Goal: Task Accomplishment & Management: Complete application form

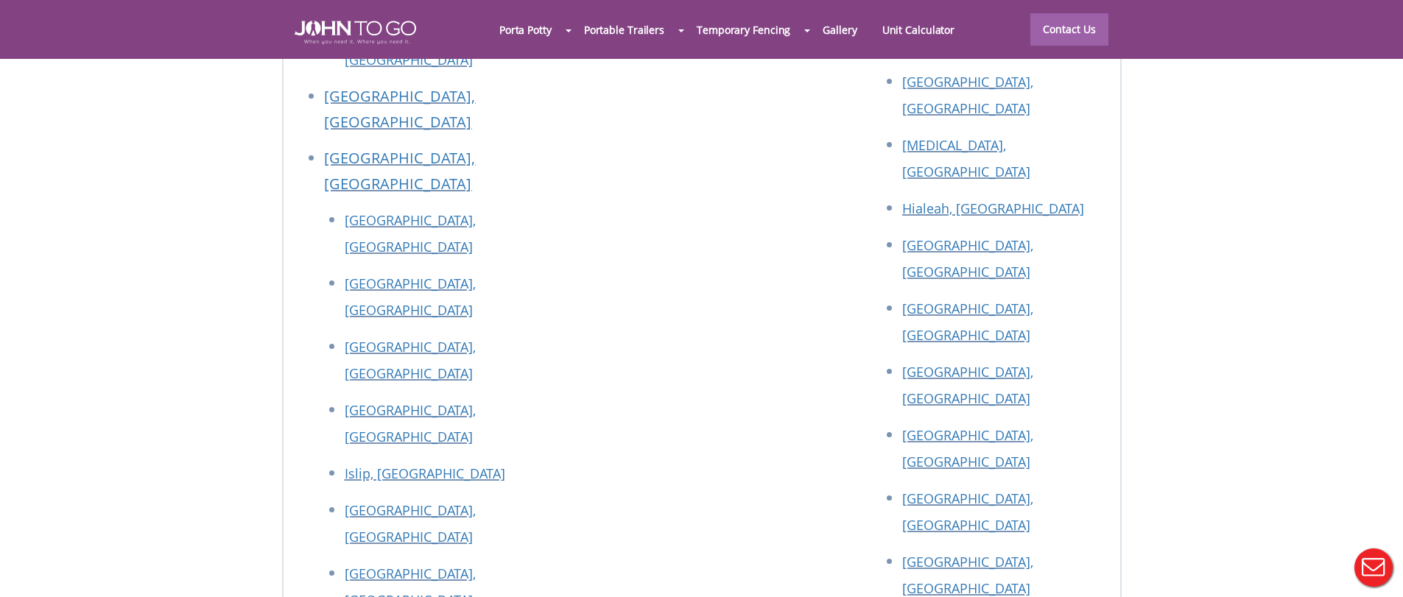
scroll to position [7433, 0]
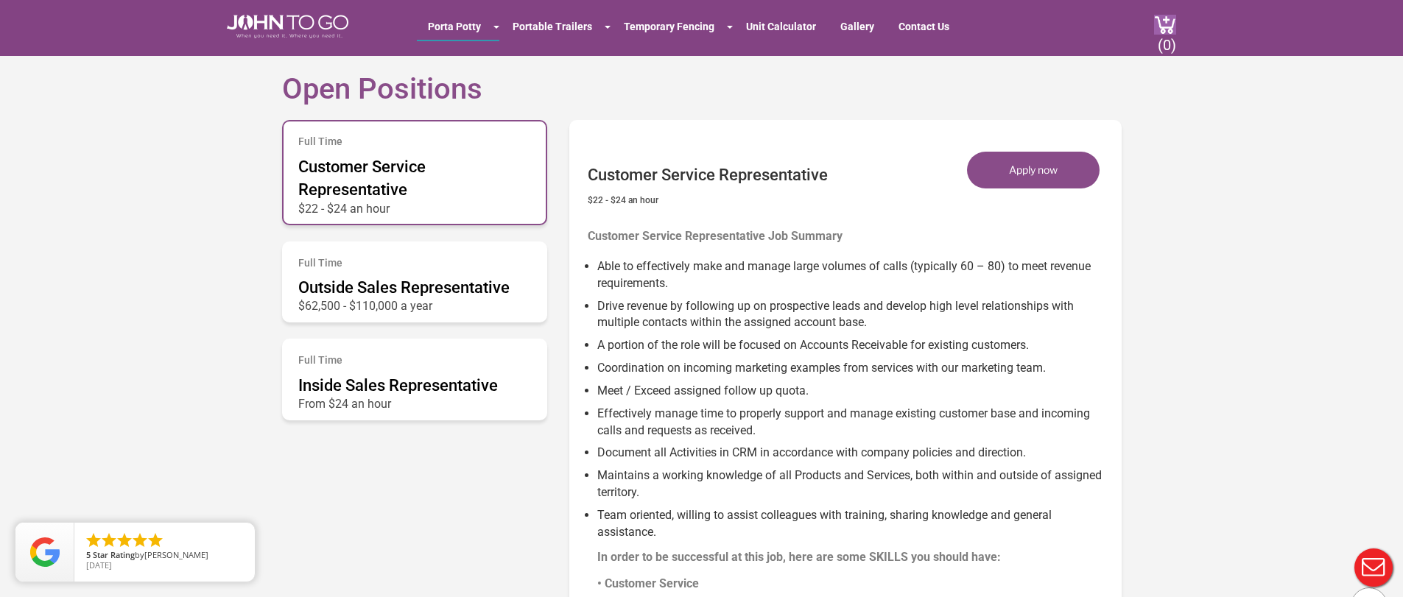
scroll to position [712, 0]
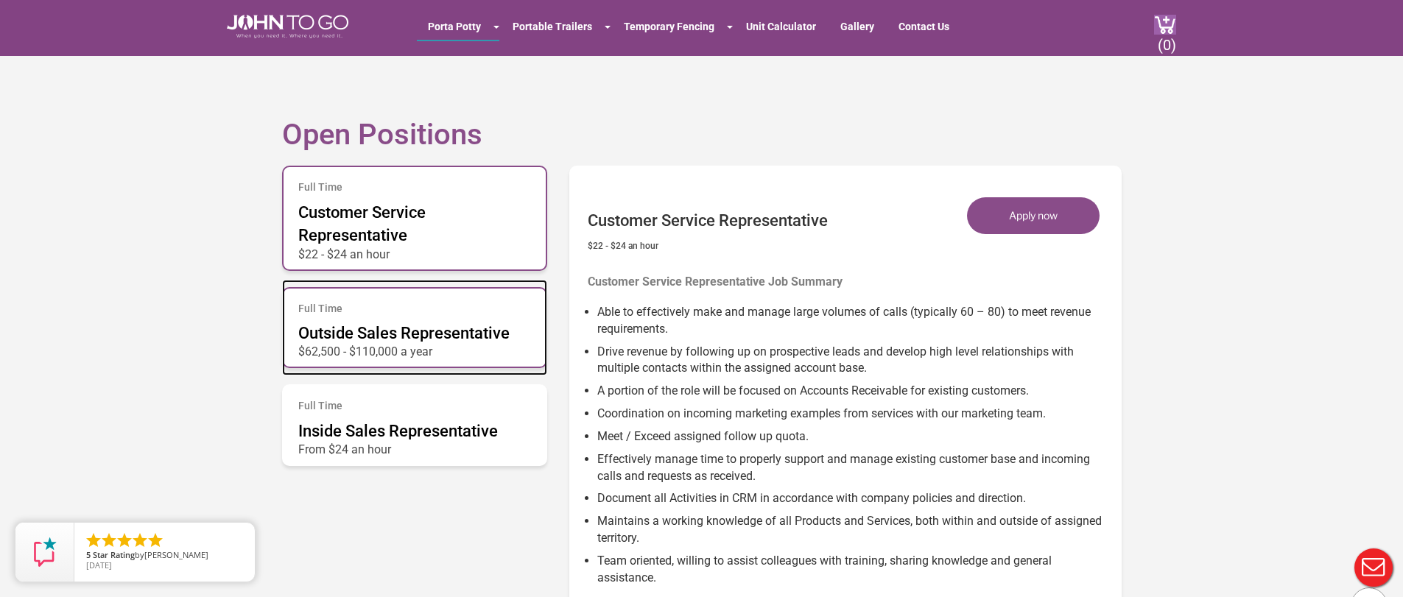
click at [394, 335] on span "Outside Sales Representative" at bounding box center [403, 333] width 211 height 18
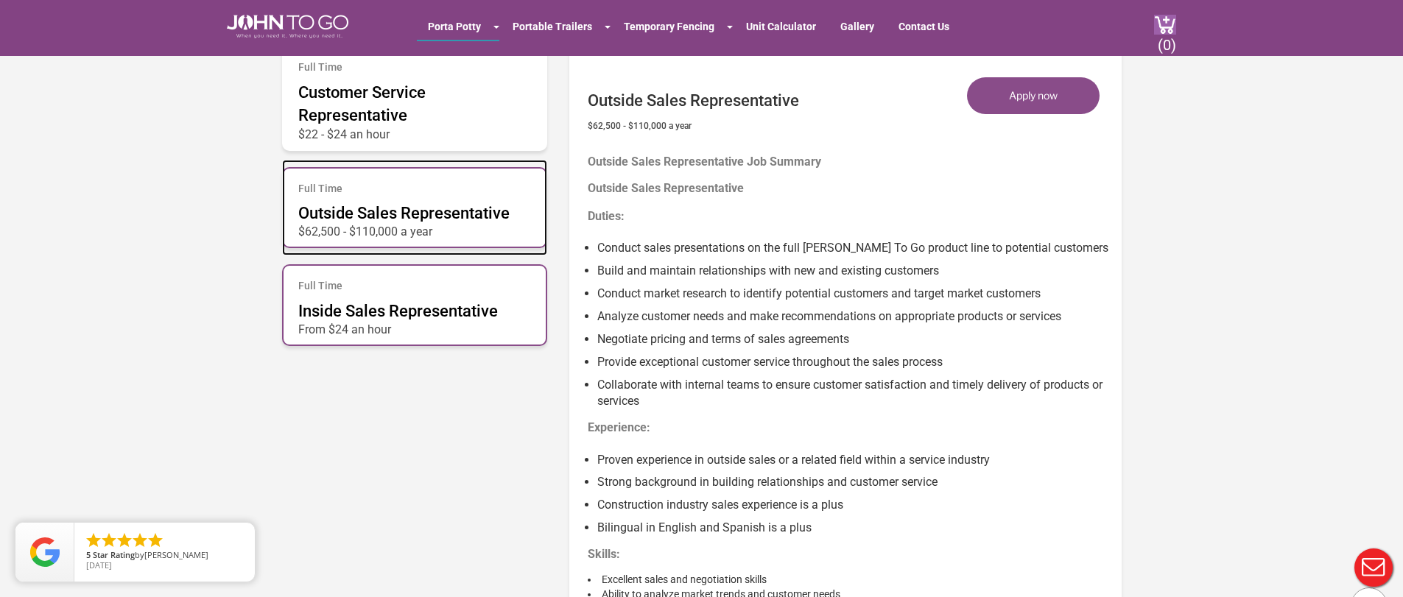
scroll to position [835, 0]
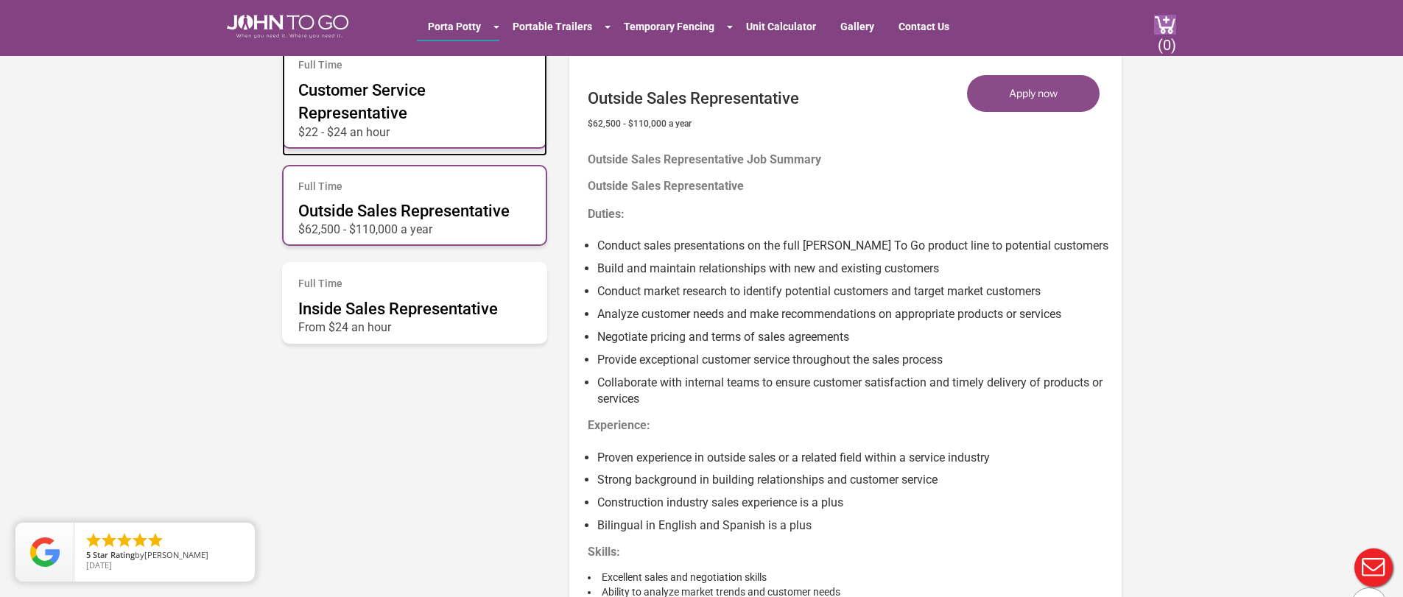
click at [406, 125] on p "$22 - $24 an hour" at bounding box center [414, 128] width 233 height 7
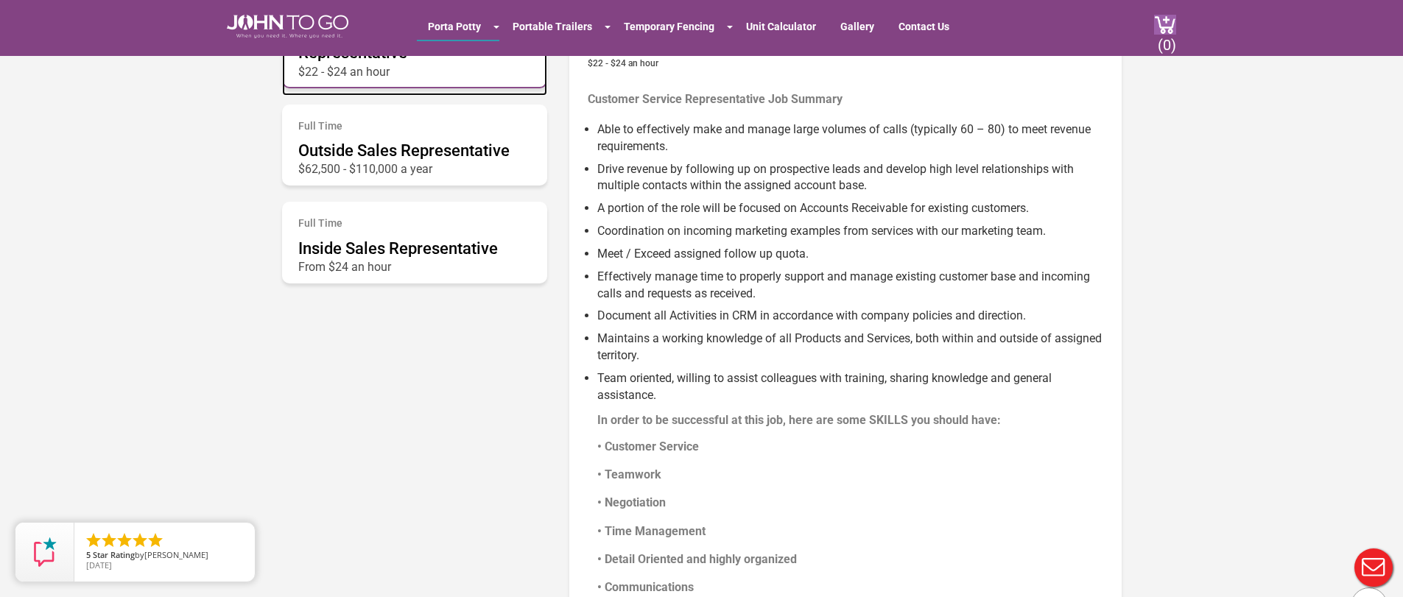
scroll to position [860, 0]
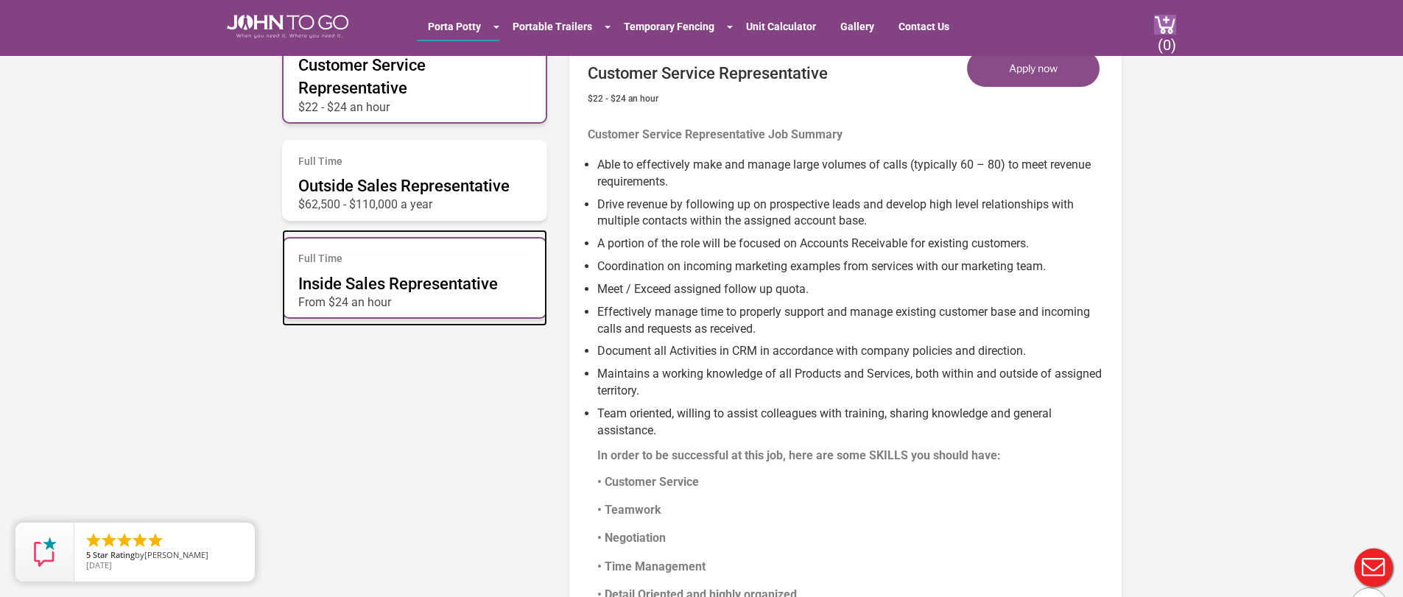
click at [477, 280] on span "Inside Sales Representative" at bounding box center [398, 284] width 200 height 18
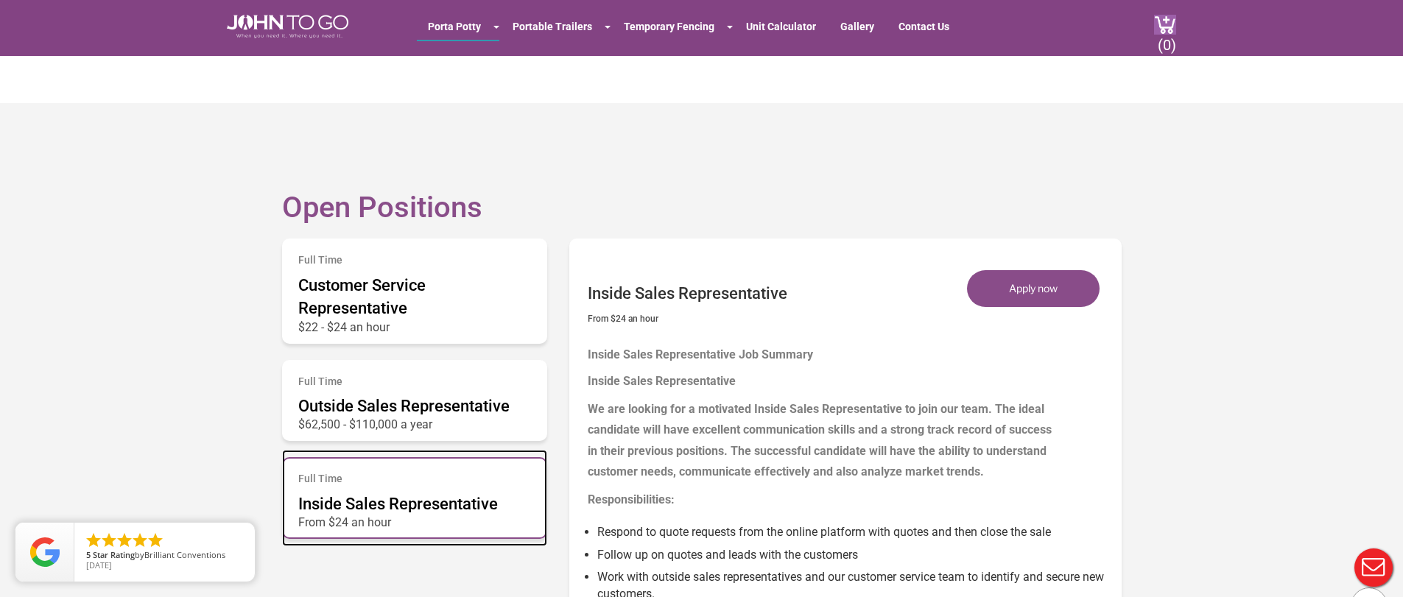
scroll to position [639, 0]
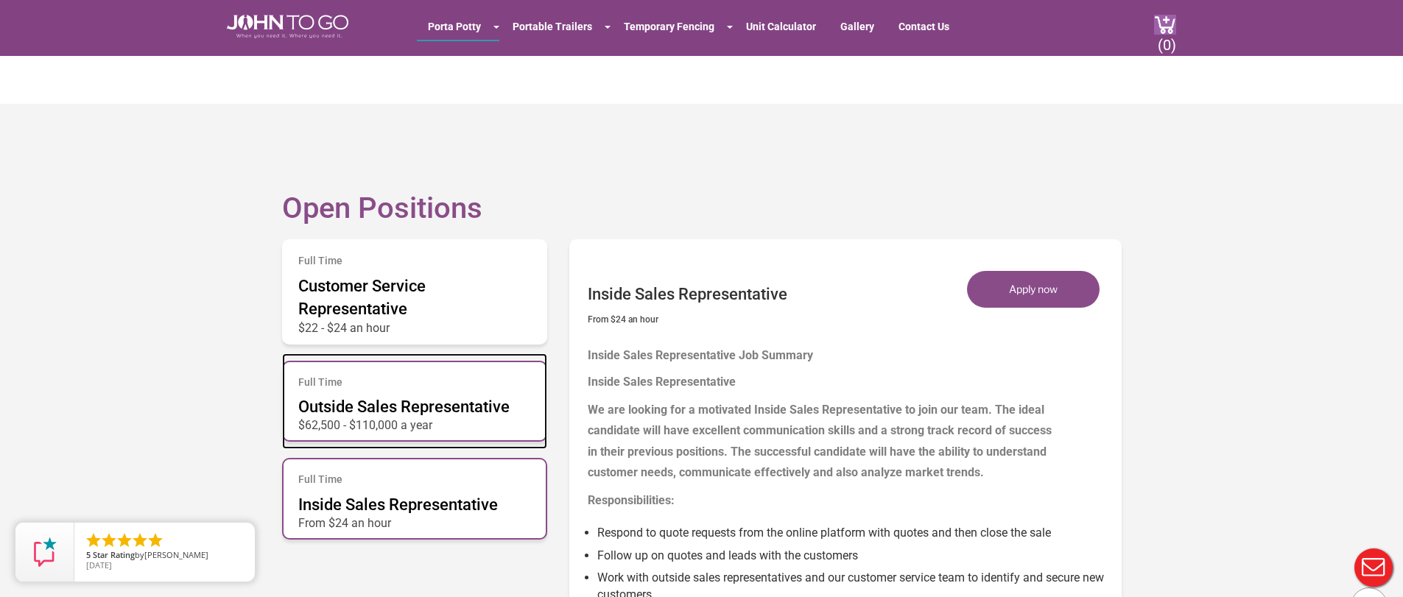
click at [421, 410] on span "Outside Sales Representative" at bounding box center [403, 407] width 211 height 18
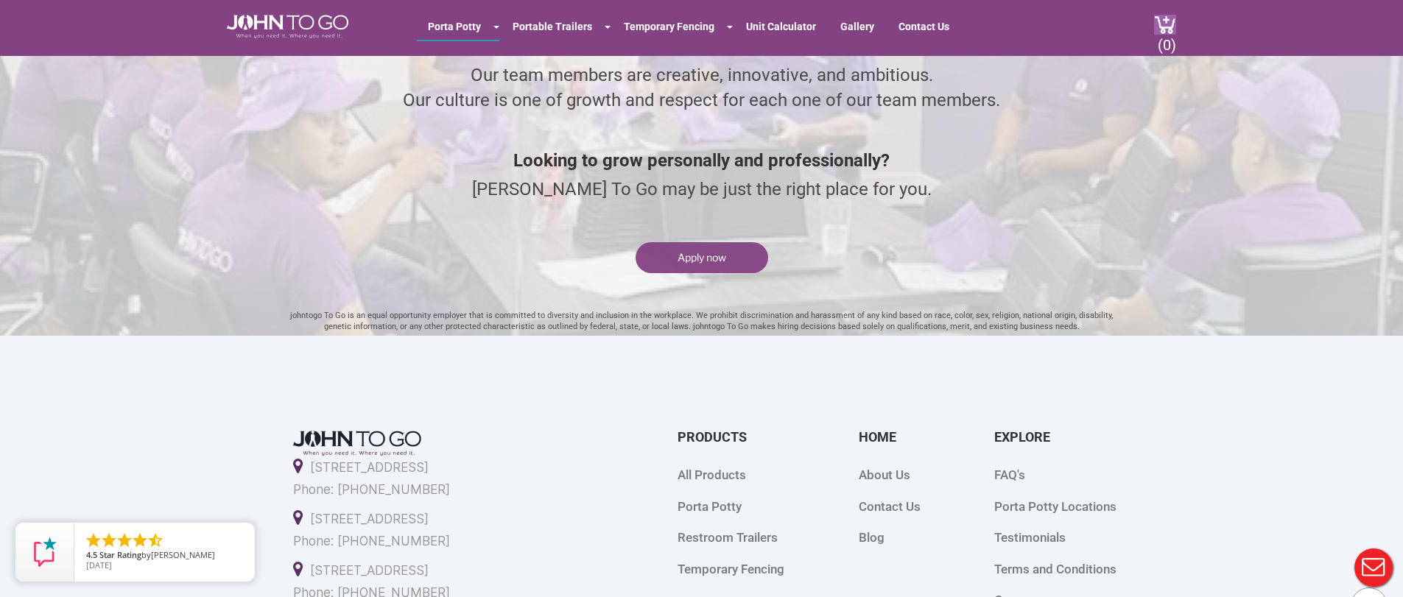
scroll to position [4033, 0]
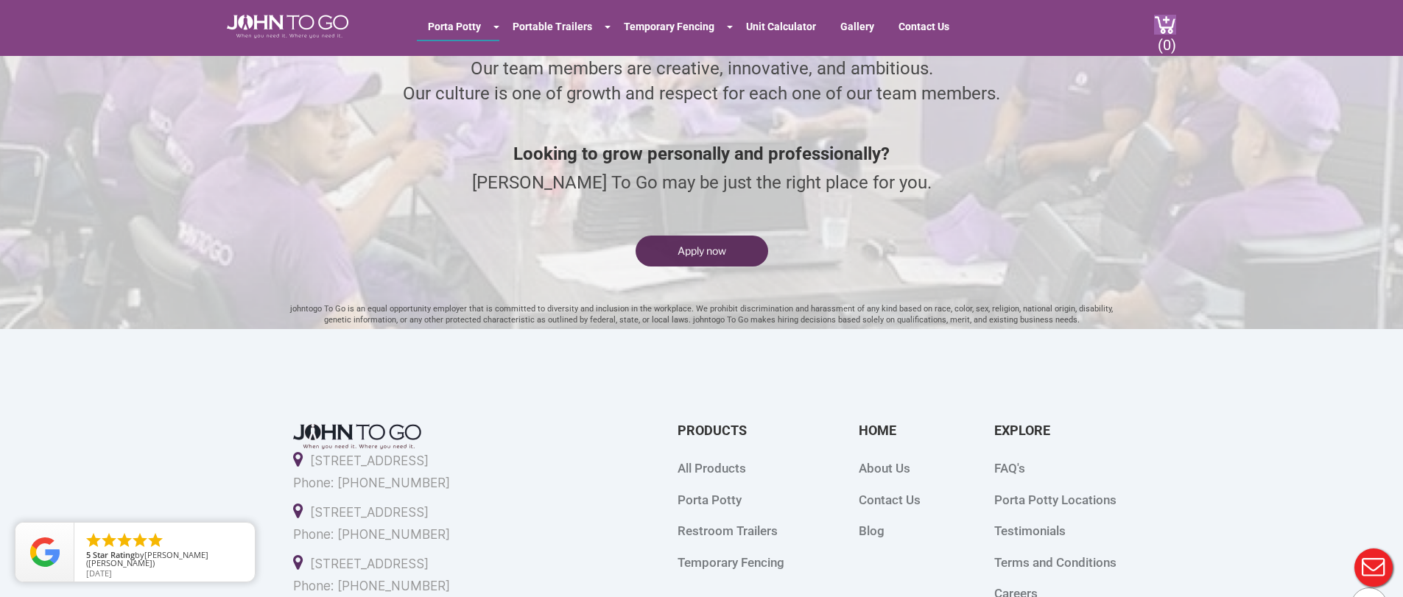
click at [710, 250] on button "Apply now" at bounding box center [702, 251] width 133 height 31
